Goal: Task Accomplishment & Management: Manage account settings

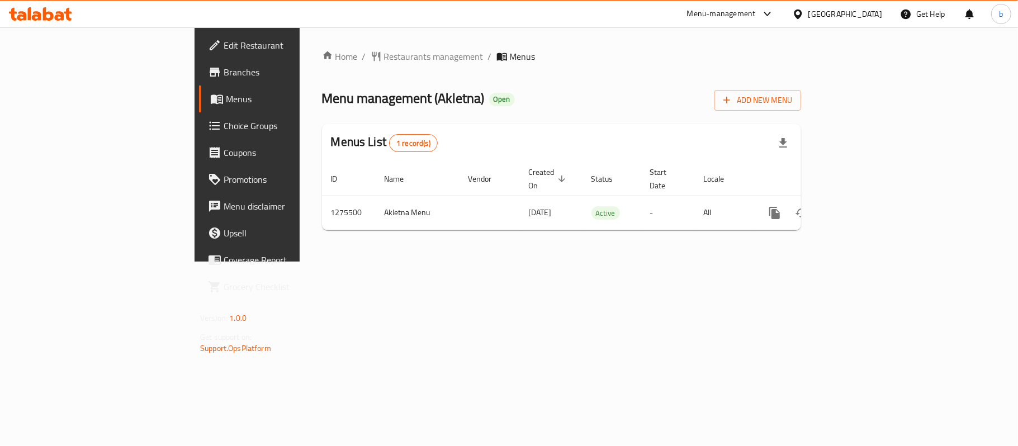
click at [224, 44] on span "Edit Restaurant" at bounding box center [290, 45] width 132 height 13
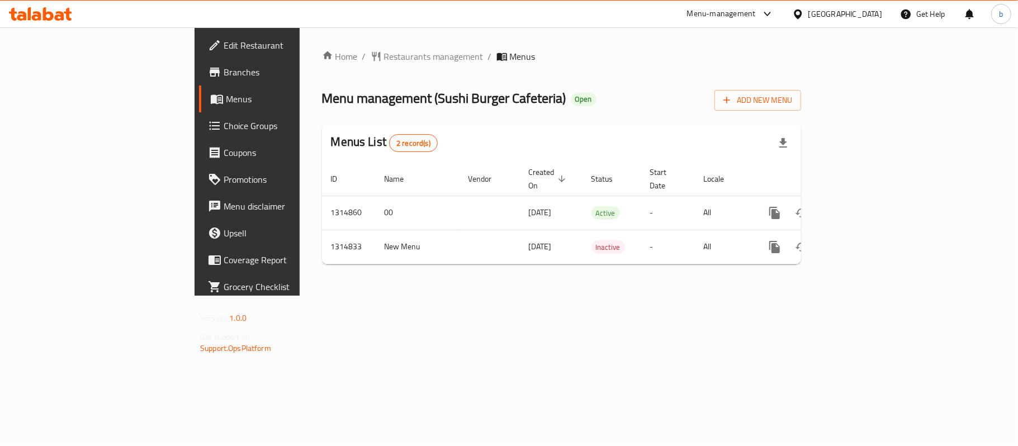
click at [886, 9] on div "[GEOGRAPHIC_DATA]" at bounding box center [837, 14] width 108 height 27
click at [830, 14] on div "[GEOGRAPHIC_DATA]" at bounding box center [845, 14] width 74 height 12
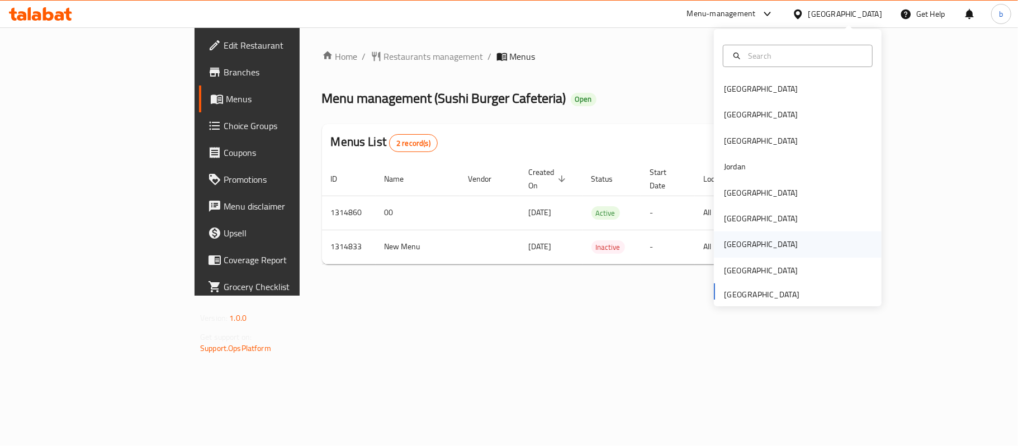
click at [732, 246] on div "[GEOGRAPHIC_DATA]" at bounding box center [761, 244] width 92 height 26
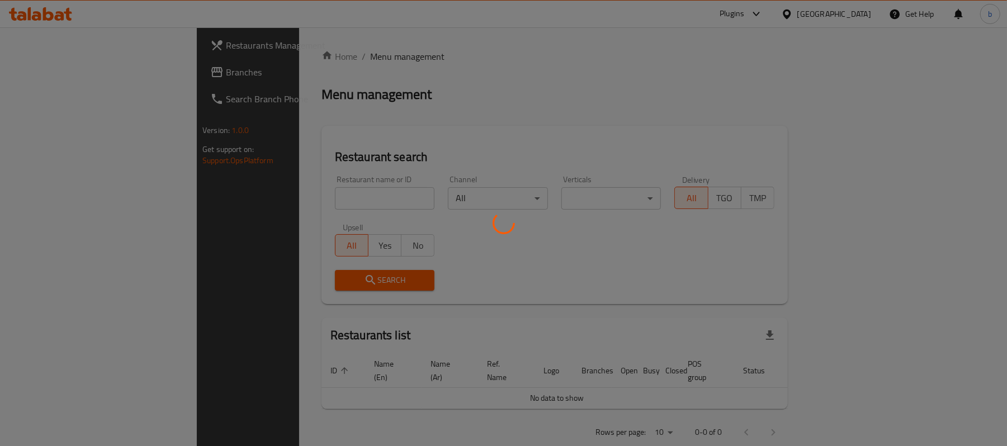
click at [31, 74] on div at bounding box center [503, 223] width 1007 height 446
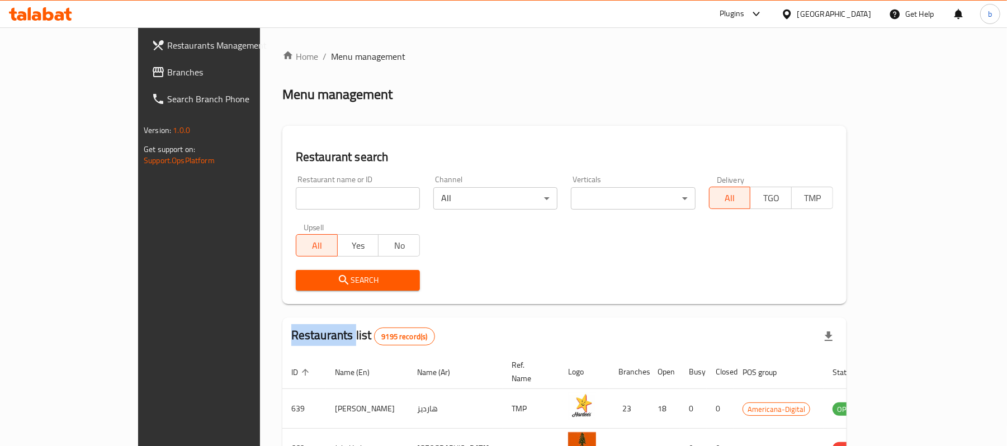
click at [138, 74] on div "Restaurants Management Branches Search Branch Phone Version: 1.0.0 Get support …" at bounding box center [503, 400] width 731 height 746
click at [167, 70] on span "Branches" at bounding box center [232, 71] width 130 height 13
